Goal: Information Seeking & Learning: Learn about a topic

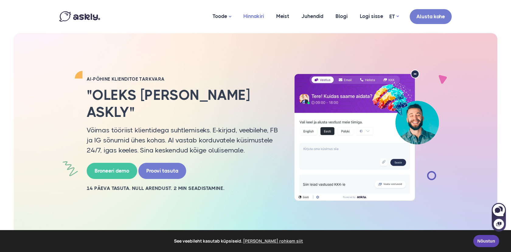
click at [255, 16] on link "Hinnakiri" at bounding box center [253, 17] width 33 height 30
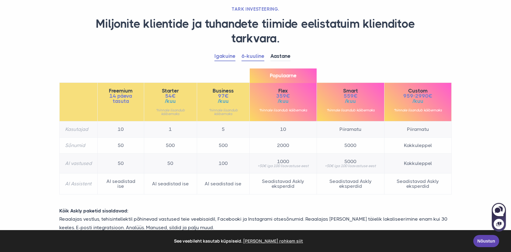
click at [232, 56] on link "Igakuine" at bounding box center [224, 56] width 21 height 9
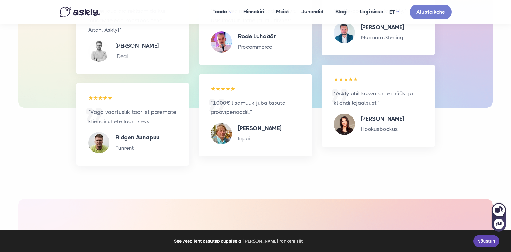
scroll to position [1033, 0]
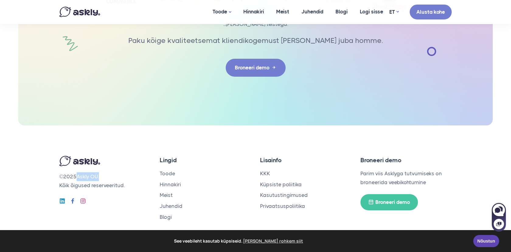
drag, startPoint x: 78, startPoint y: 173, endPoint x: 99, endPoint y: 175, distance: 21.4
click at [99, 175] on p "© 2025 Askly OÜ. Kõik õigused reserveeritud." at bounding box center [104, 181] width 91 height 18
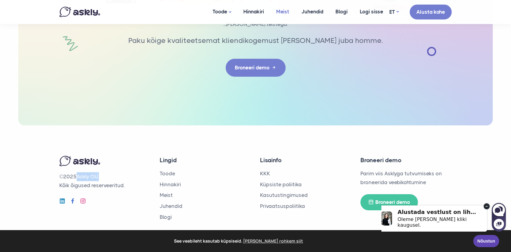
click at [287, 14] on link "Meist" at bounding box center [282, 11] width 25 height 23
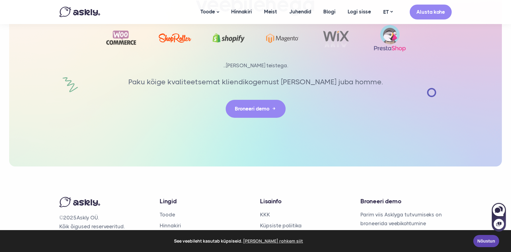
scroll to position [1396, 0]
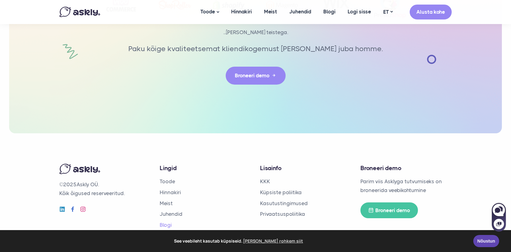
click at [167, 222] on link "Blogi" at bounding box center [166, 225] width 12 height 6
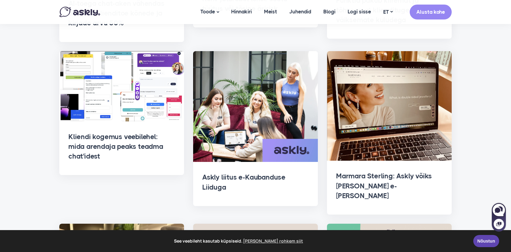
scroll to position [237, 0]
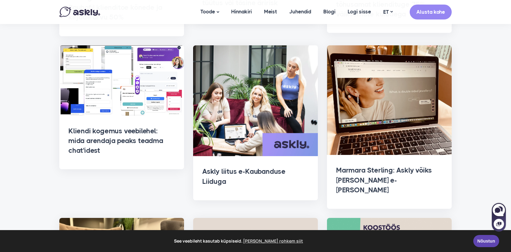
click at [147, 139] on h2 "Kliendi kogemus veebilehel: mida arendaja peaks teadma chat'idest" at bounding box center [121, 141] width 106 height 30
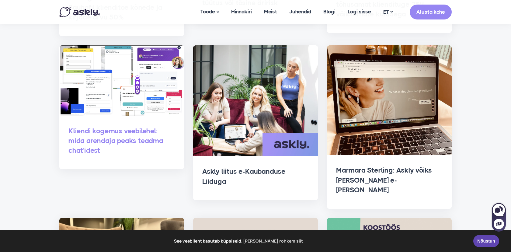
click at [134, 139] on link "Kliendi kogemus veebilehel: mida arendaja peaks teadma chat'idest" at bounding box center [115, 141] width 95 height 28
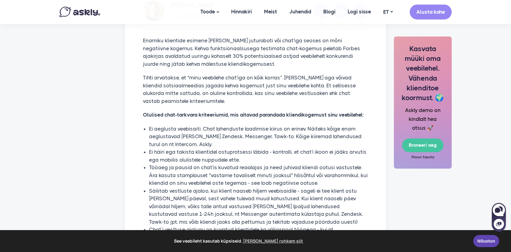
scroll to position [273, 0]
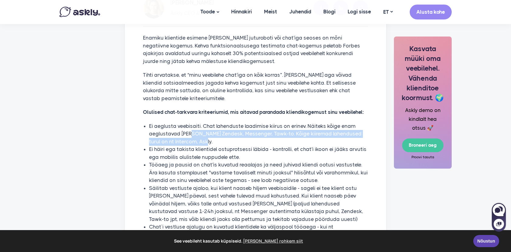
drag, startPoint x: 189, startPoint y: 133, endPoint x: 250, endPoint y: 140, distance: 61.6
click at [250, 140] on li "Ei aeglusta veebisaiti. Chat lahenduste laadimise kiirus on erinev. Näiteks kõi…" at bounding box center [258, 133] width 219 height 23
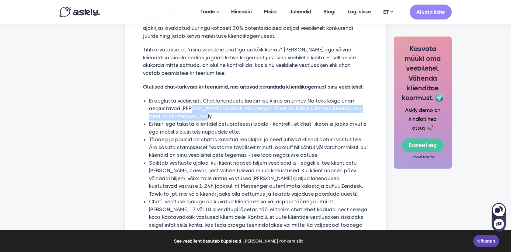
scroll to position [300, 0]
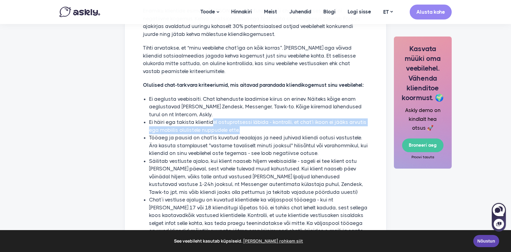
drag, startPoint x: 211, startPoint y: 123, endPoint x: 246, endPoint y: 129, distance: 35.1
click at [246, 129] on li "Ei häiri ega takista klientidel ostuprotsessi läbida - kontrolli, et chat'i iko…" at bounding box center [258, 126] width 219 height 16
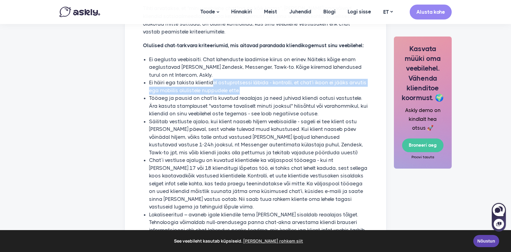
scroll to position [342, 0]
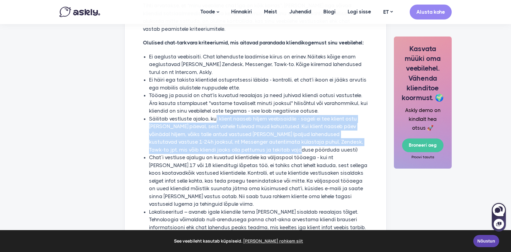
drag, startPoint x: 214, startPoint y: 120, endPoint x: 262, endPoint y: 152, distance: 58.0
click at [262, 152] on li "Säilitab vestluste ajaloo, kui klient naaseb hiljem veebisaidile - sageli ei te…" at bounding box center [258, 134] width 219 height 39
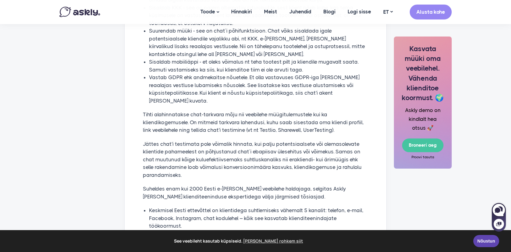
scroll to position [655, 0]
click at [501, 217] on div at bounding box center [499, 220] width 14 height 22
click at [501, 209] on icon at bounding box center [500, 208] width 5 height 5
select select "**"
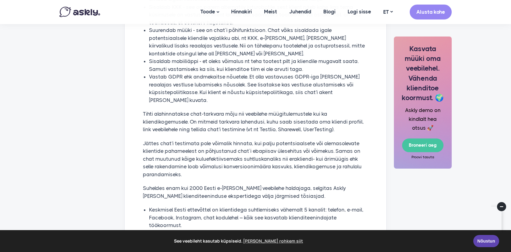
scroll to position [0, 0]
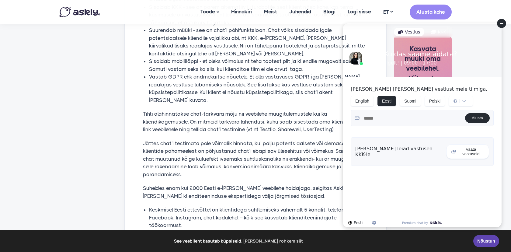
click at [202, 116] on p "Tihti alahinnatakse chat-tarkvara mõju nii veebilehe müügitulemustele kui ka kl…" at bounding box center [255, 121] width 225 height 23
drag, startPoint x: 501, startPoint y: 26, endPoint x: 796, endPoint y: 70, distance: 298.0
click at [501, 26] on circle at bounding box center [501, 23] width 9 height 9
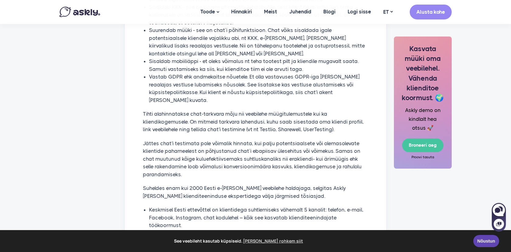
click at [297, 162] on p "Jättes chat'i testimata pole võimalik hinnata, kui palju potentsiaalsete või ol…" at bounding box center [255, 159] width 225 height 39
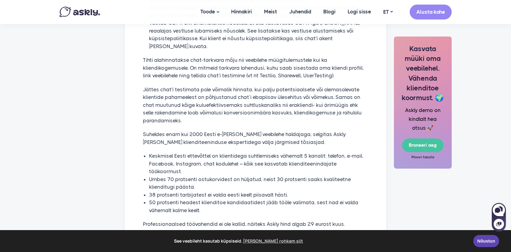
scroll to position [725, 0]
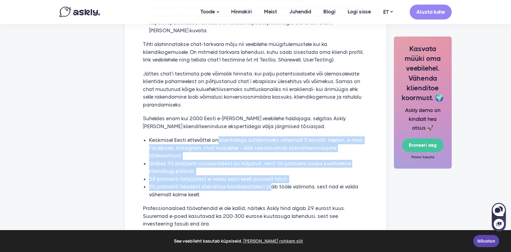
drag, startPoint x: 217, startPoint y: 134, endPoint x: 268, endPoint y: 174, distance: 64.5
click at [268, 174] on ul "Keskmisel Eesti ettevõttel on klientidega suhtlemiseks vähemalt 5 kanalit: tele…" at bounding box center [255, 167] width 225 height 62
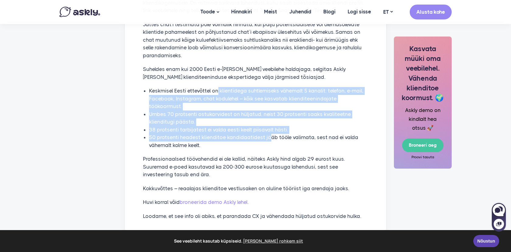
scroll to position [775, 0]
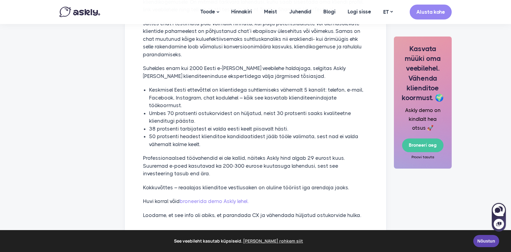
click at [208, 154] on p "Professionaalsed töövahendid ei ole kallid, näiteks Askly hind algab 29 eurost …" at bounding box center [255, 165] width 225 height 23
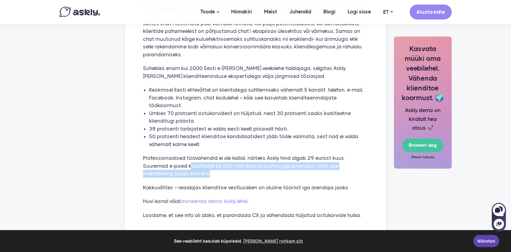
drag, startPoint x: 165, startPoint y: 149, endPoint x: 222, endPoint y: 161, distance: 58.7
click at [222, 161] on p "Professionaalsed töövahendid ei ole kallid, näiteks Askly hind algab 29 eurost …" at bounding box center [255, 165] width 225 height 23
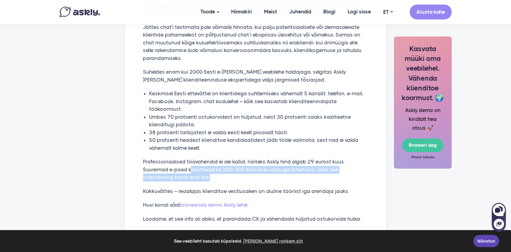
scroll to position [742, 0]
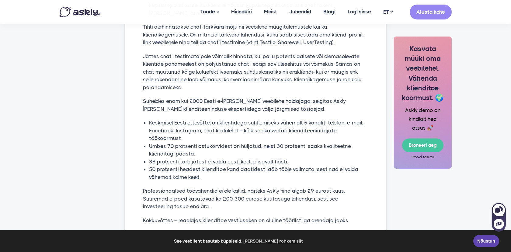
click at [265, 101] on p "Suheldes enam kui 2000 Eesti e-[PERSON_NAME] veebilehe haldajaga, selgitas Askl…" at bounding box center [255, 105] width 225 height 16
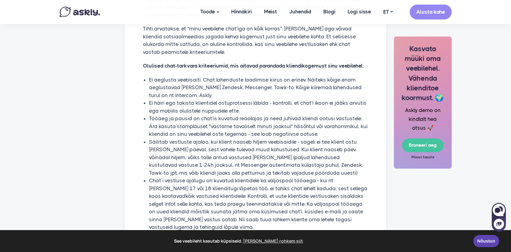
scroll to position [318, 0]
click at [497, 223] on icon at bounding box center [498, 223] width 5 height 5
select select "**"
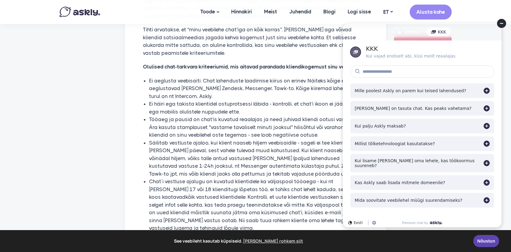
click at [502, 25] on circle at bounding box center [501, 23] width 9 height 9
